Goal: Navigation & Orientation: Find specific page/section

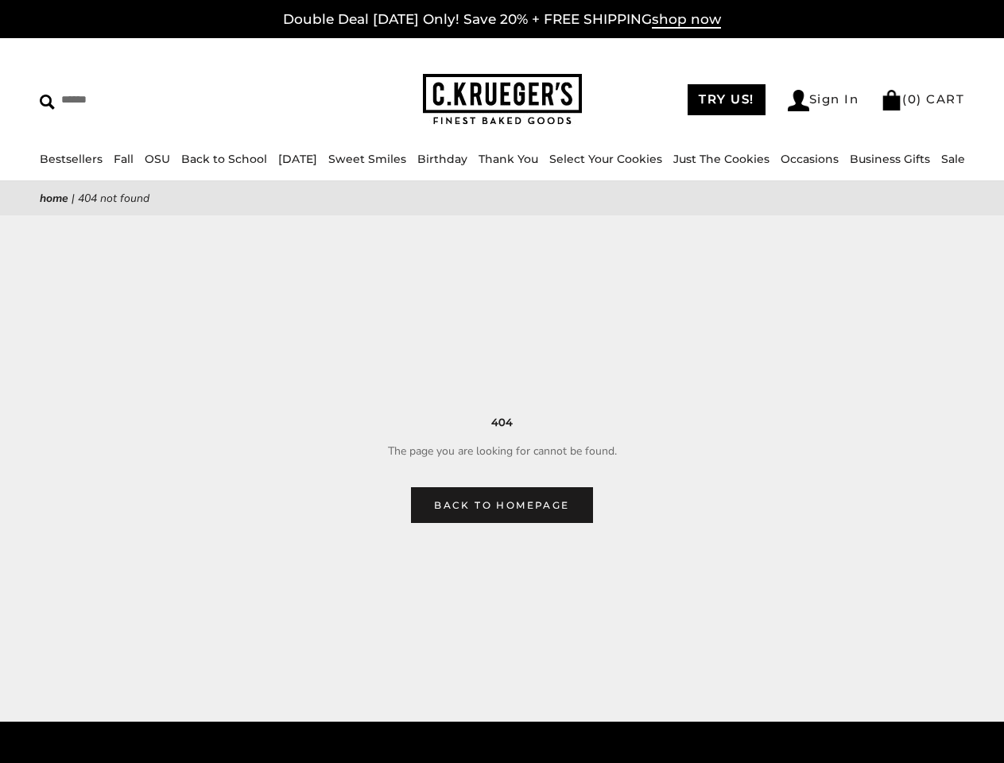
click at [502, 382] on main "Home | 404 Not Found 404 The page you are looking for cannot be found. Back to …" at bounding box center [502, 352] width 1004 height 342
click at [146, 99] on input "Search" at bounding box center [145, 99] width 211 height 25
click at [784, 159] on link "Occasions" at bounding box center [810, 159] width 58 height 14
